Goal: Information Seeking & Learning: Learn about a topic

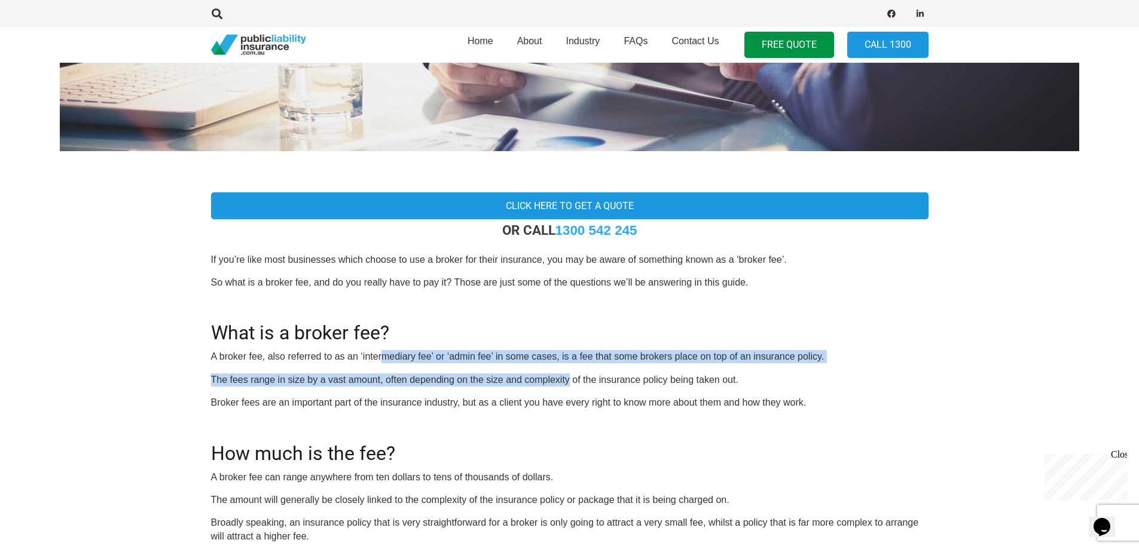
drag, startPoint x: 384, startPoint y: 356, endPoint x: 583, endPoint y: 380, distance: 201.2
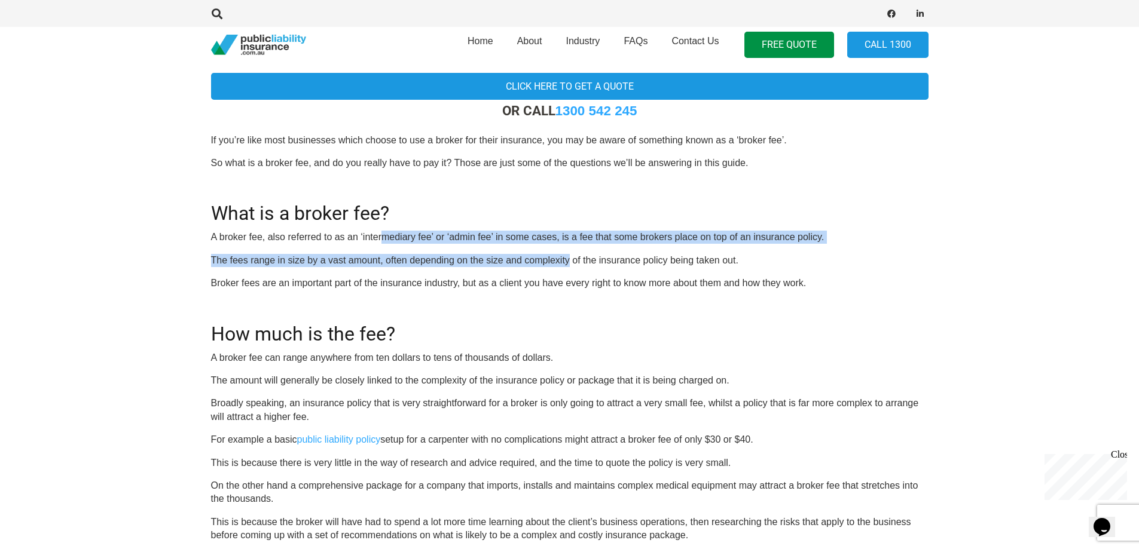
scroll to position [418, 0]
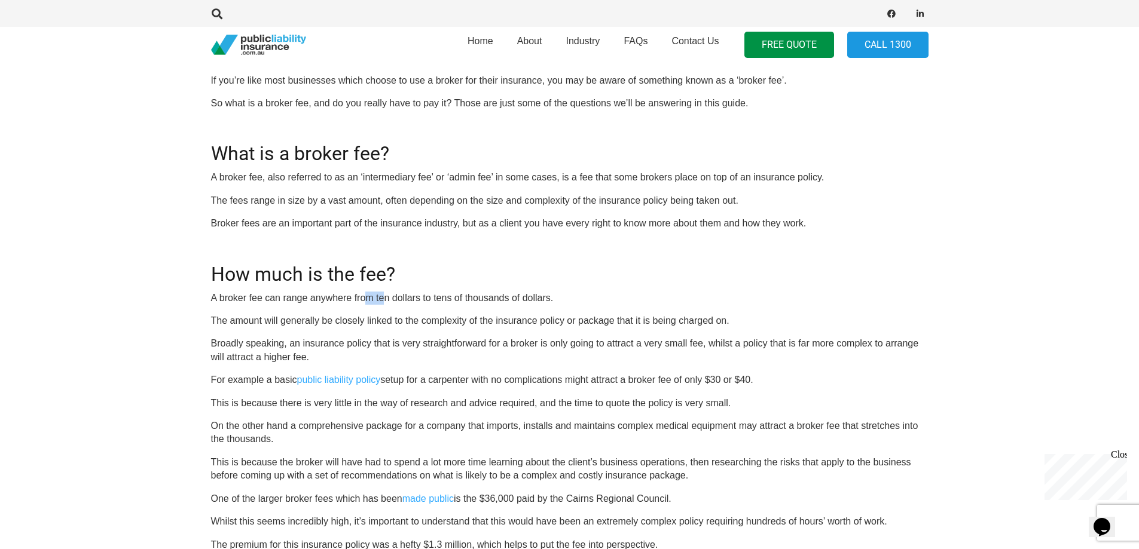
drag, startPoint x: 364, startPoint y: 299, endPoint x: 386, endPoint y: 298, distance: 22.1
click at [386, 298] on p "A broker fee can range anywhere from ten dollars to tens of thousands of dollar…" at bounding box center [569, 298] width 717 height 13
drag, startPoint x: 399, startPoint y: 296, endPoint x: 555, endPoint y: 301, distance: 156.1
click at [555, 301] on p "A broker fee can range anywhere from ten dollars to tens of thousands of dollar…" at bounding box center [569, 298] width 717 height 13
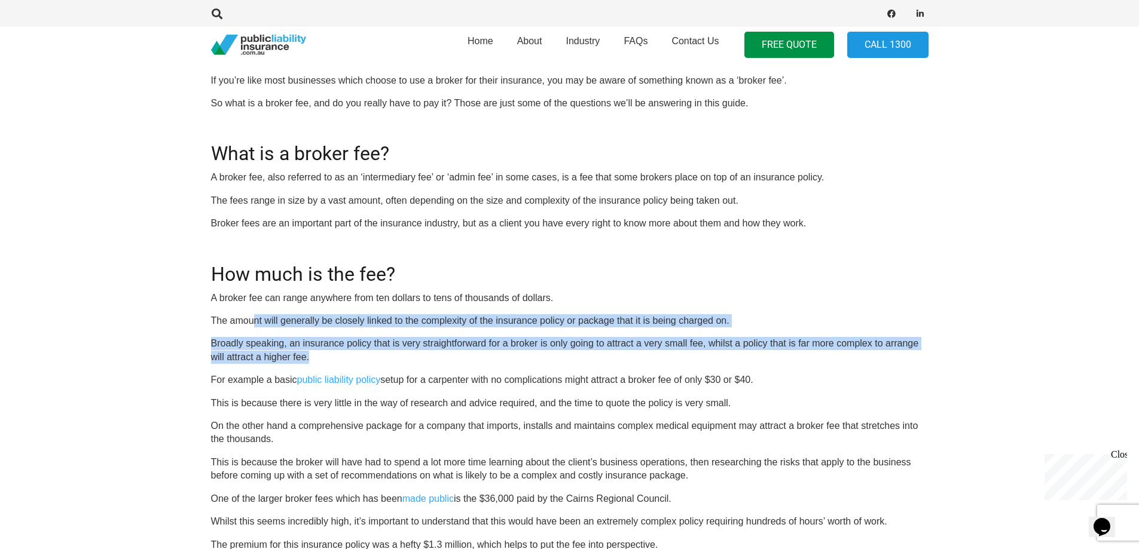
drag, startPoint x: 253, startPoint y: 320, endPoint x: 751, endPoint y: 353, distance: 499.1
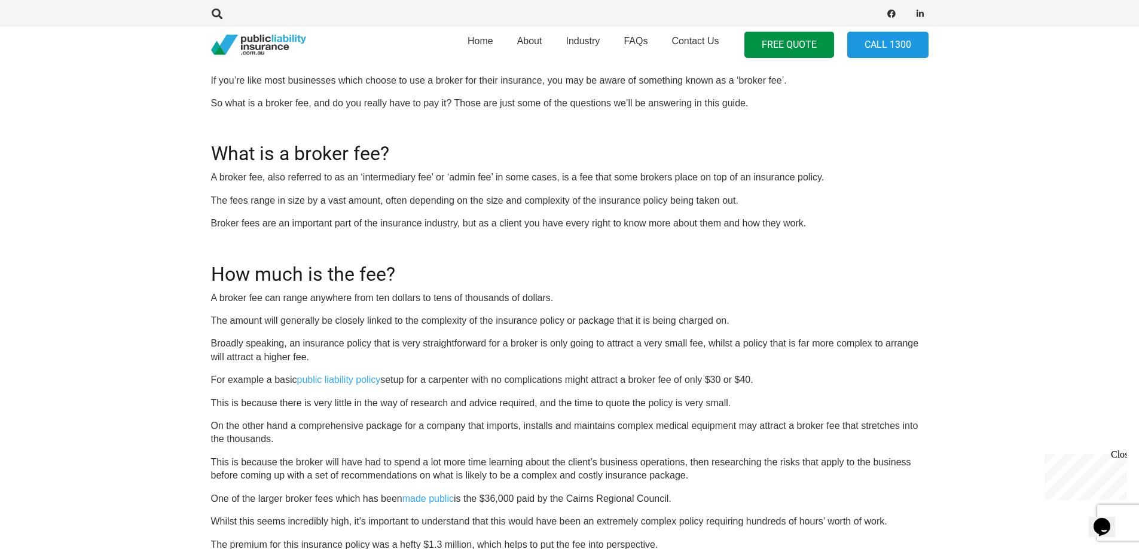
drag, startPoint x: 761, startPoint y: 375, endPoint x: 344, endPoint y: 349, distance: 418.1
click at [800, 384] on p "For example a basic public liability policy setup for a [PERSON_NAME] with no c…" at bounding box center [569, 380] width 717 height 13
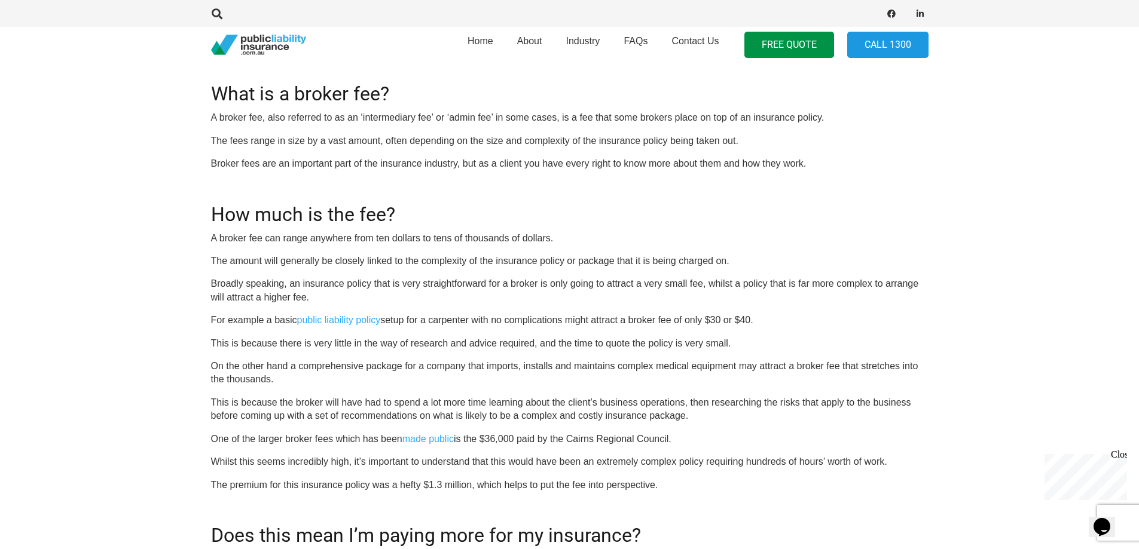
scroll to position [538, 0]
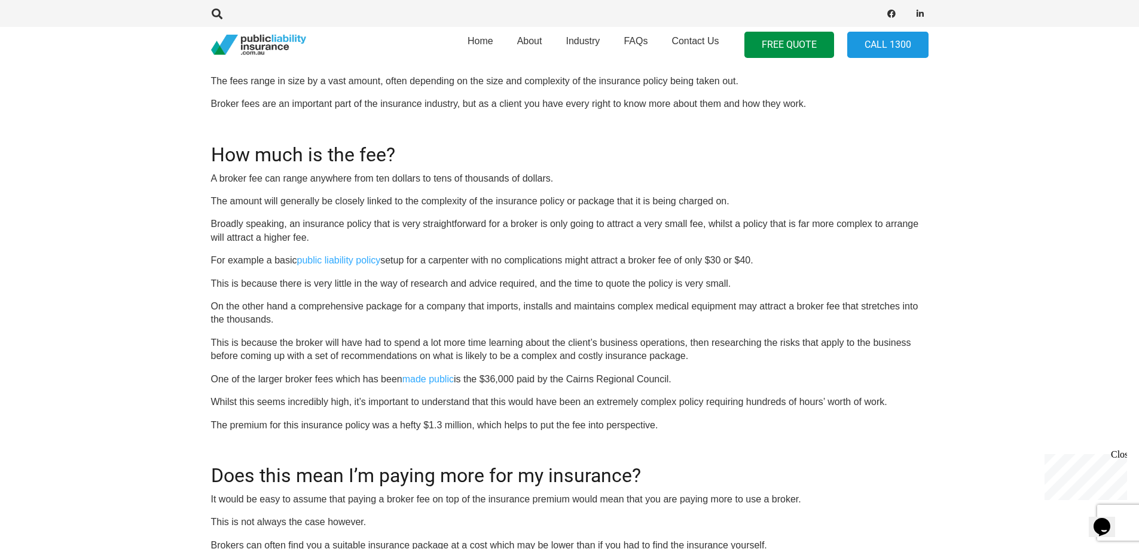
drag, startPoint x: 234, startPoint y: 379, endPoint x: 690, endPoint y: 378, distance: 455.5
click at [690, 378] on p "One of the larger broker fees which has been made public is the $36,000 paid by…" at bounding box center [569, 379] width 717 height 13
click at [692, 421] on p "The premium for this insurance policy was a hefty $1.3 million, which helps to …" at bounding box center [569, 425] width 717 height 13
